Goal: Information Seeking & Learning: Learn about a topic

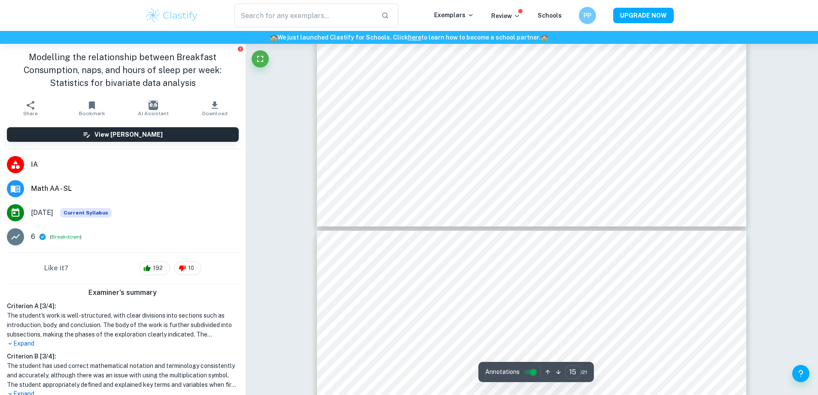
scroll to position [9512, 0]
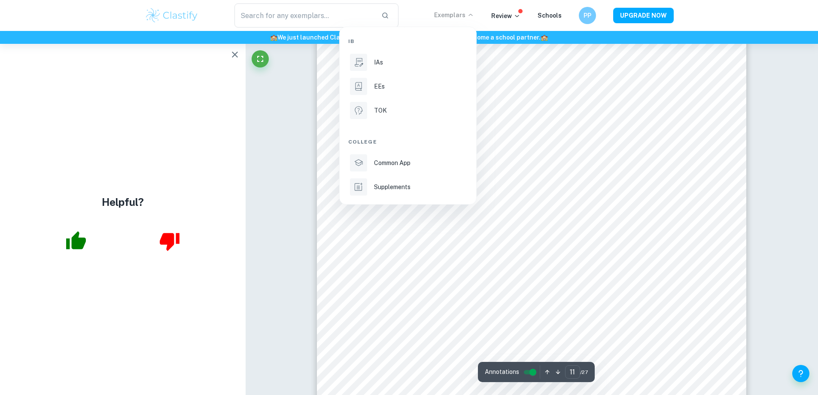
scroll to position [6355, 0]
click at [367, 262] on div at bounding box center [409, 197] width 818 height 395
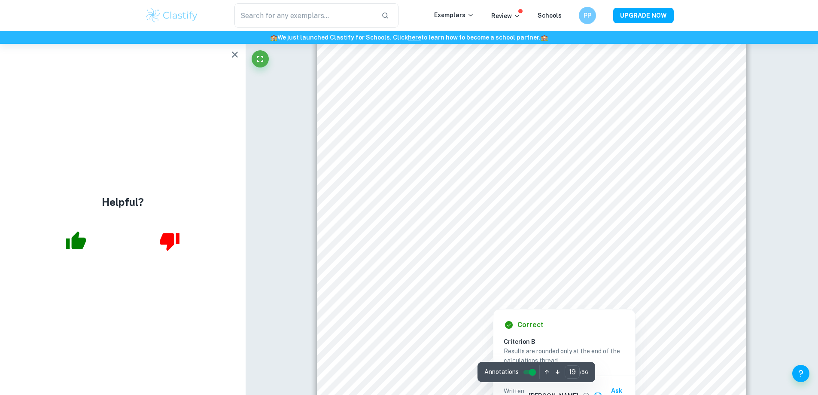
scroll to position [10475, 0]
